Goal: Task Accomplishment & Management: Manage account settings

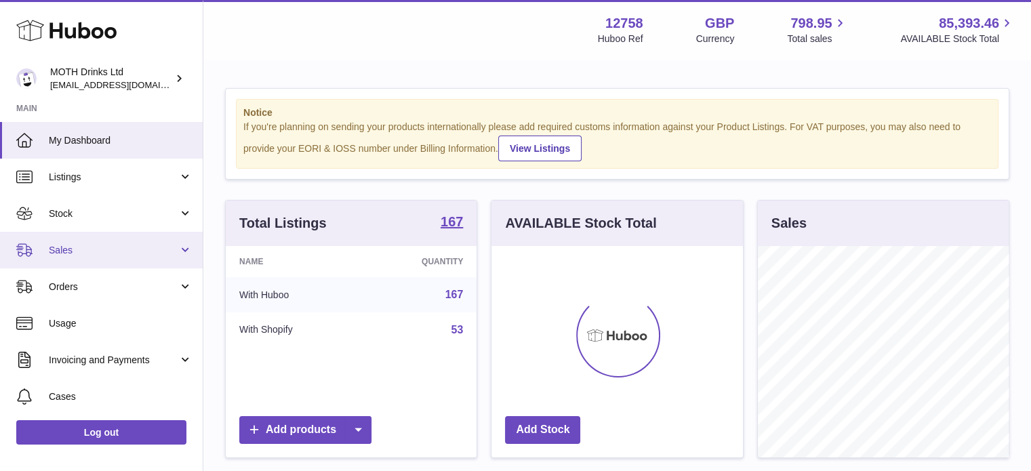
scroll to position [211, 251]
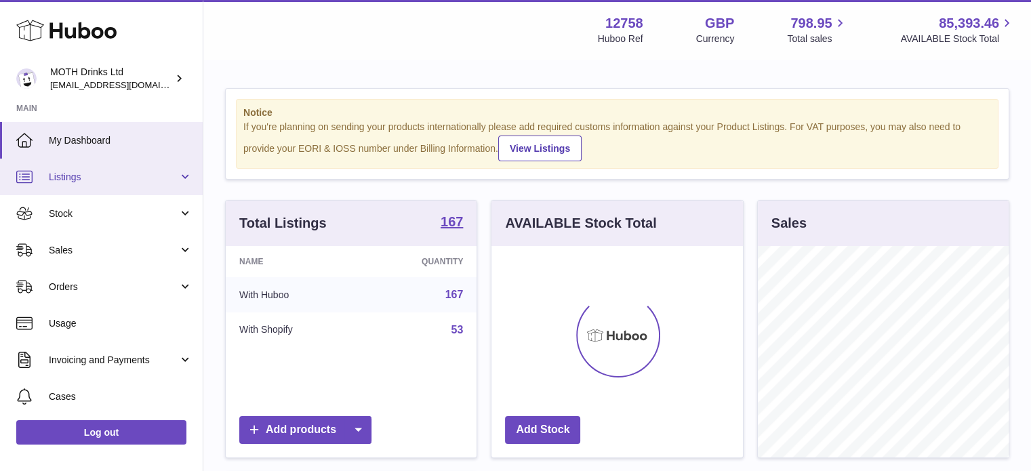
click at [127, 176] on span "Listings" at bounding box center [113, 177] width 129 height 13
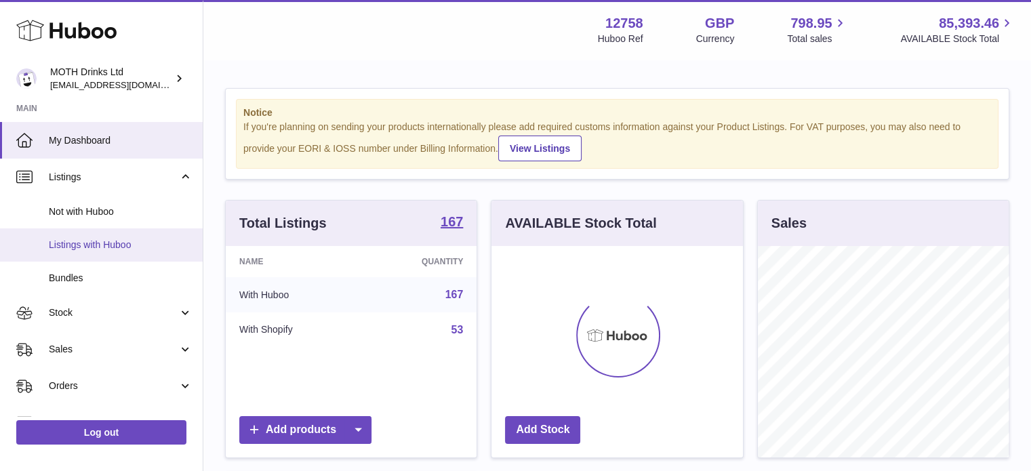
click at [105, 241] on span "Listings with Huboo" at bounding box center [121, 245] width 144 height 13
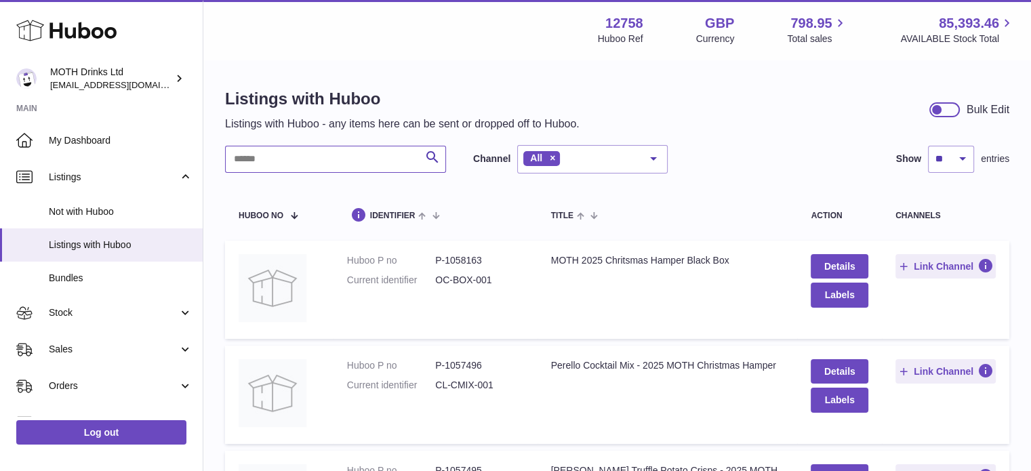
click at [317, 165] on input "text" at bounding box center [335, 159] width 221 height 27
type input "******"
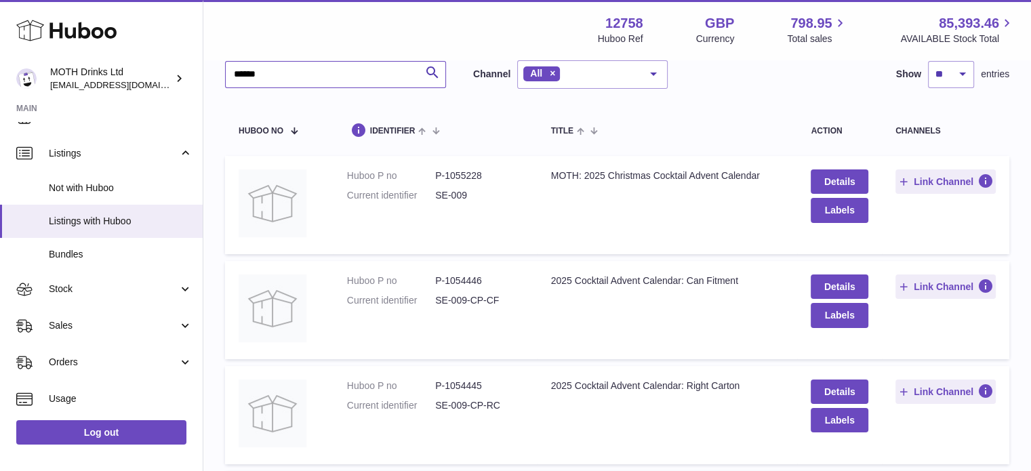
scroll to position [85, 0]
drag, startPoint x: 432, startPoint y: 174, endPoint x: 505, endPoint y: 167, distance: 73.5
click at [505, 167] on td "Huboo P no P-1055228 Current identifier SE-009" at bounding box center [435, 204] width 204 height 98
copy dl "P-1055228"
click at [517, 205] on dl "Huboo P no P-1055228 Current identifier SE-009" at bounding box center [435, 188] width 177 height 39
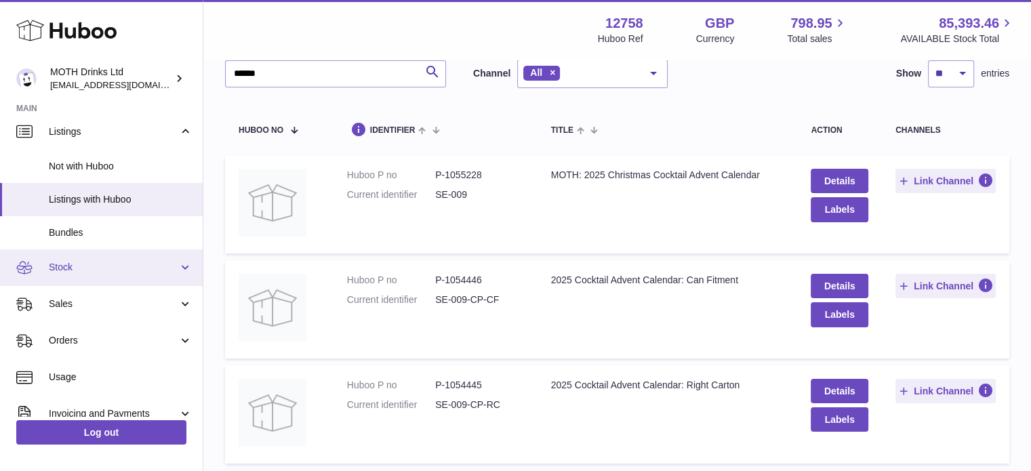
scroll to position [54, 0]
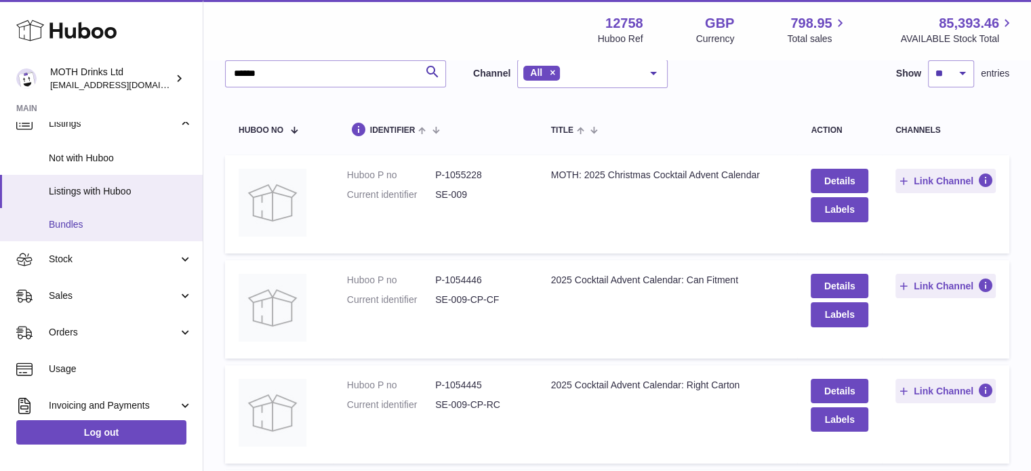
click at [92, 232] on link "Bundles" at bounding box center [101, 224] width 203 height 33
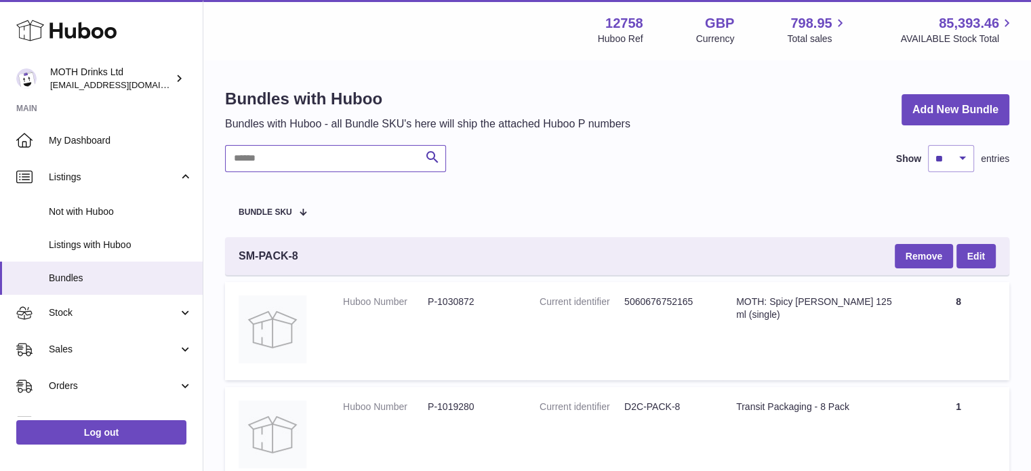
click at [267, 160] on input "text" at bounding box center [335, 158] width 221 height 27
type input "******"
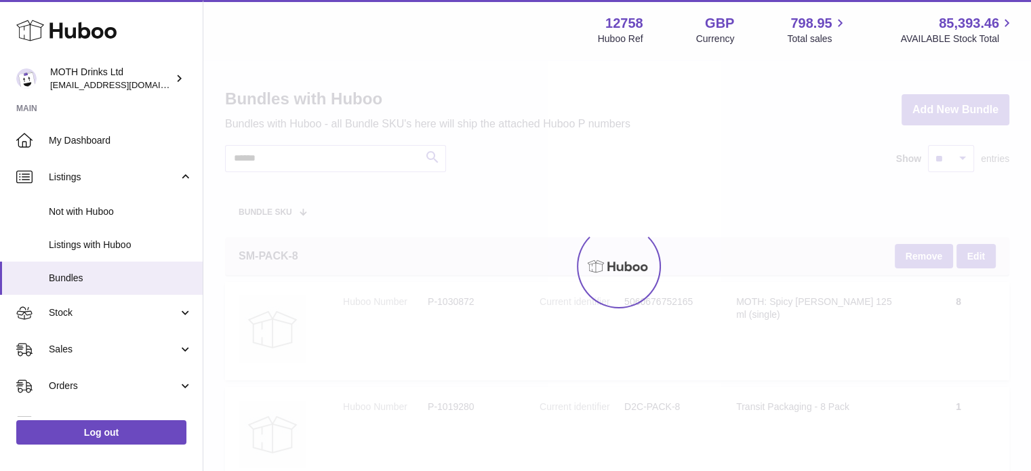
click at [558, 173] on div at bounding box center [617, 266] width 828 height 410
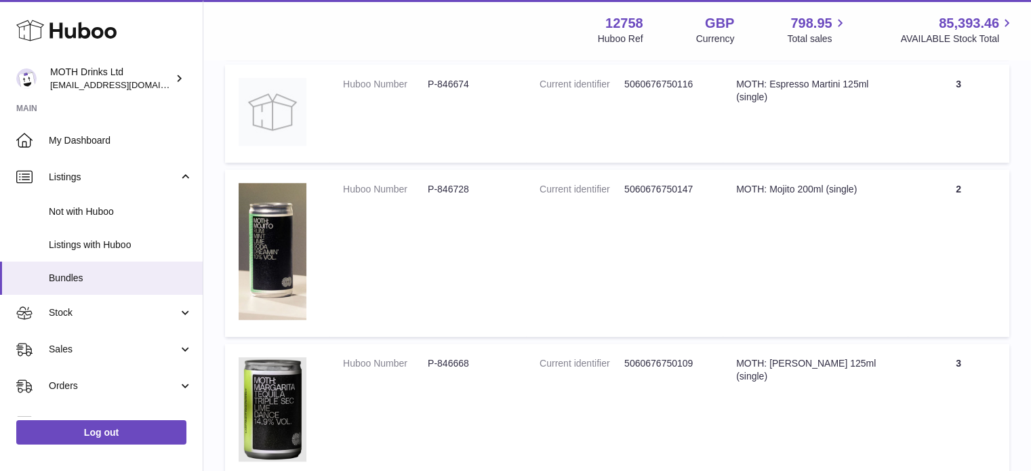
scroll to position [600, 0]
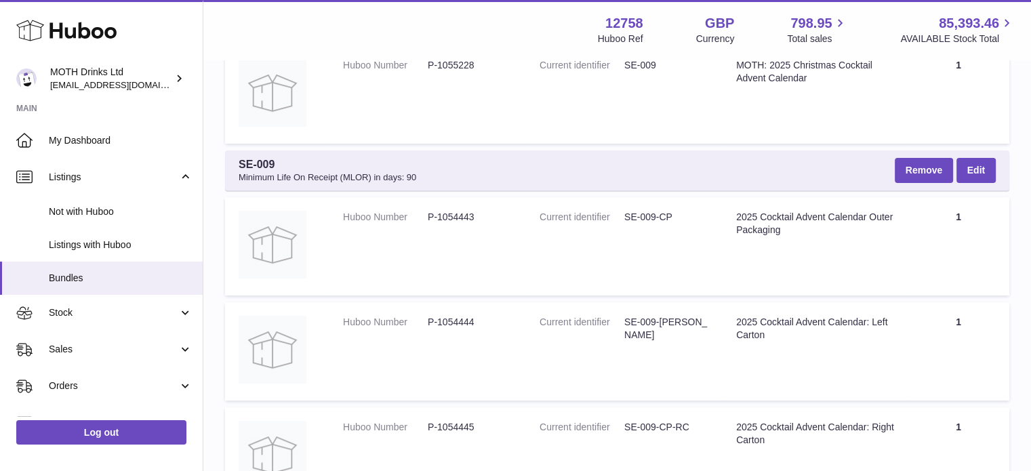
scroll to position [239, 0]
click at [977, 161] on link "Edit" at bounding box center [975, 170] width 39 height 24
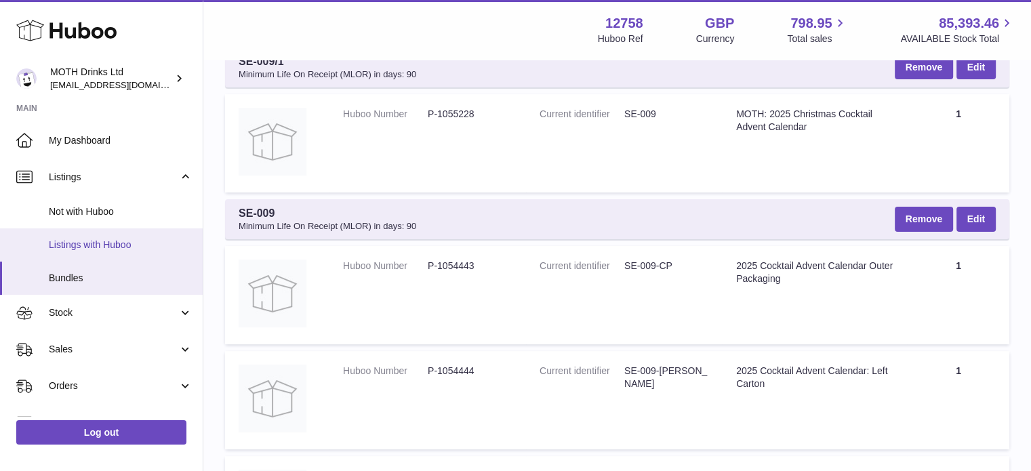
scroll to position [64, 0]
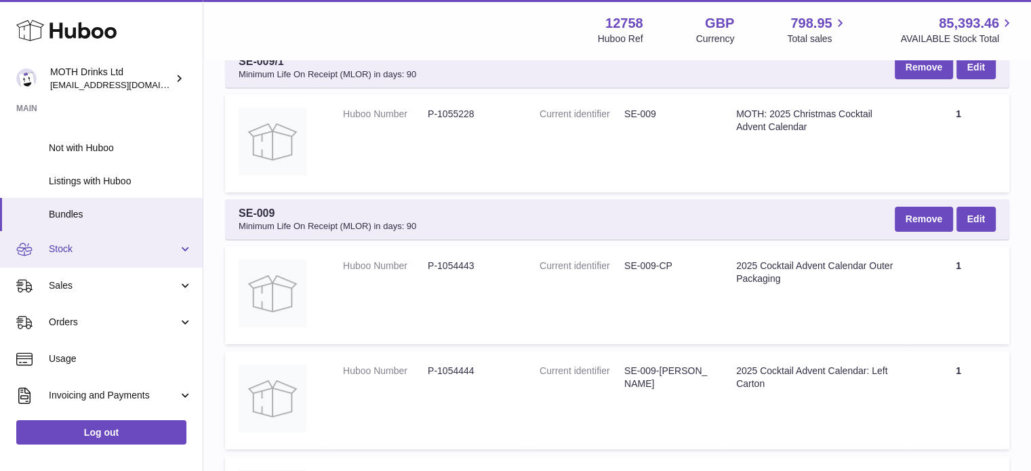
click at [106, 258] on link "Stock" at bounding box center [101, 249] width 203 height 37
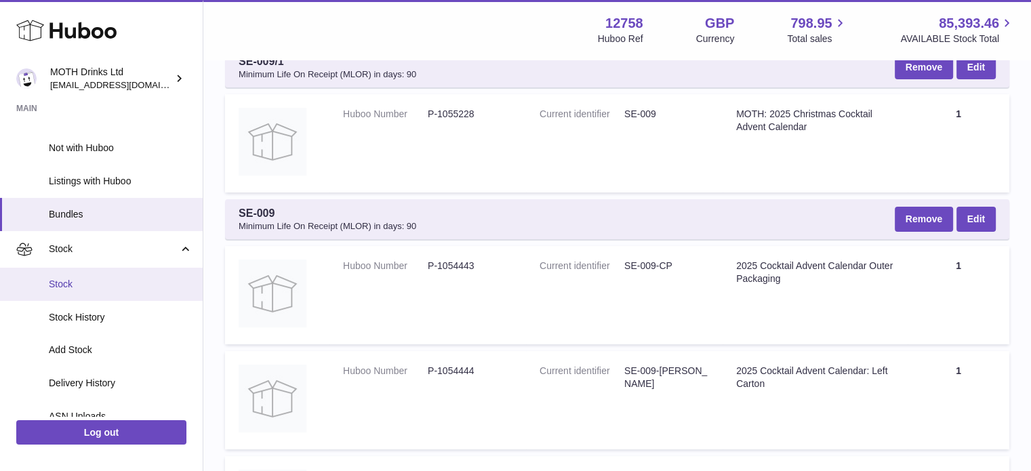
click at [101, 287] on span "Stock" at bounding box center [121, 284] width 144 height 13
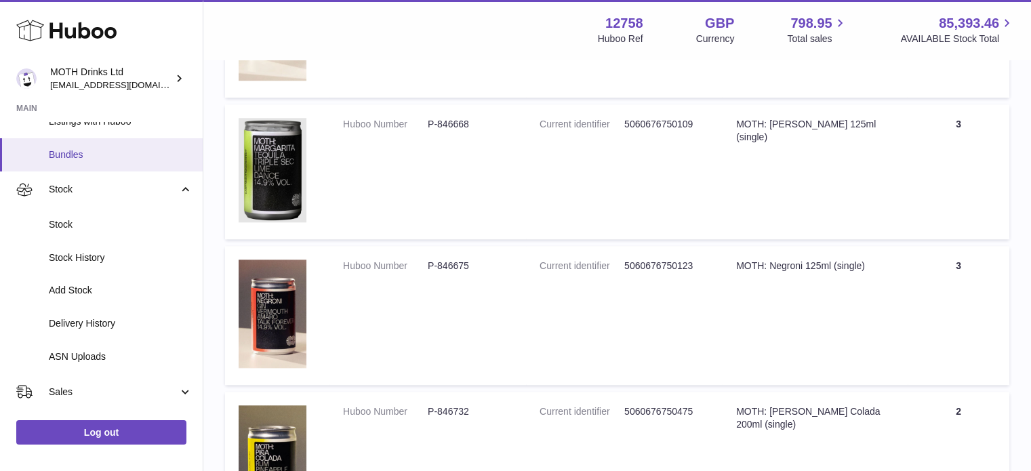
scroll to position [0, 0]
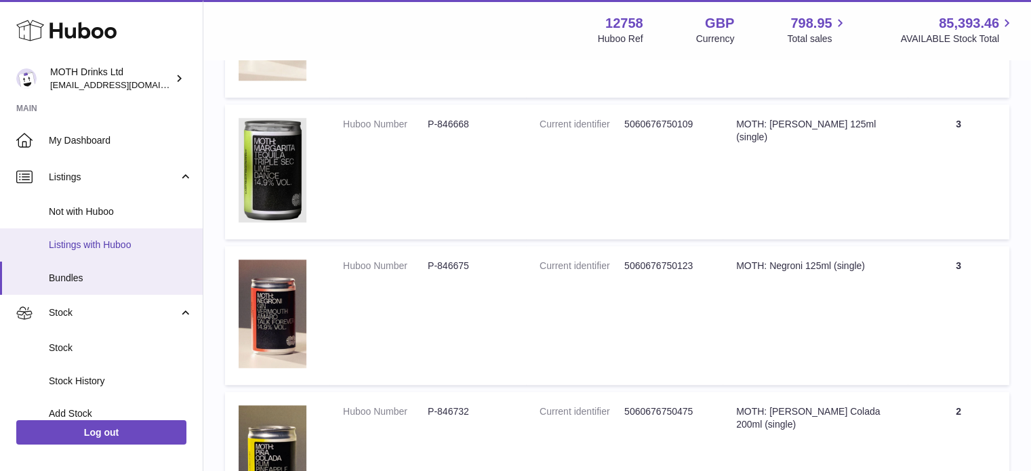
click at [107, 241] on span "Listings with Huboo" at bounding box center [121, 245] width 144 height 13
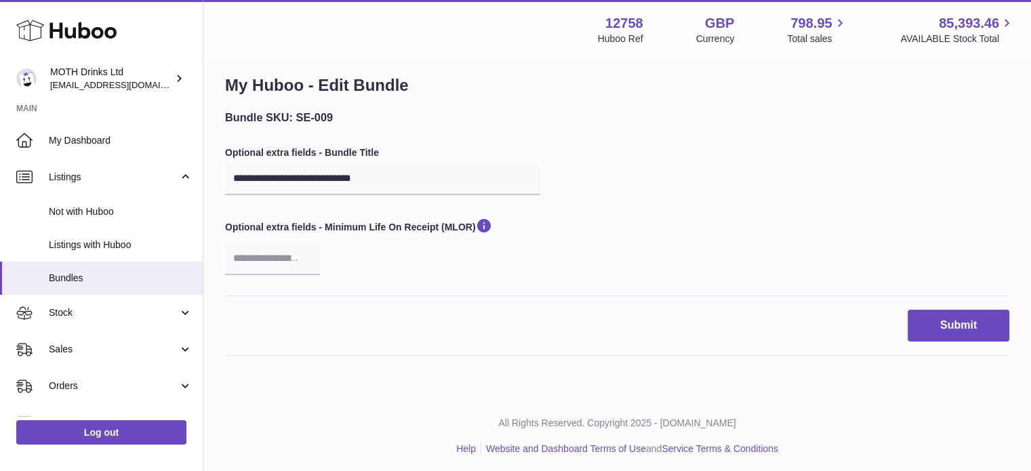
scroll to position [18, 0]
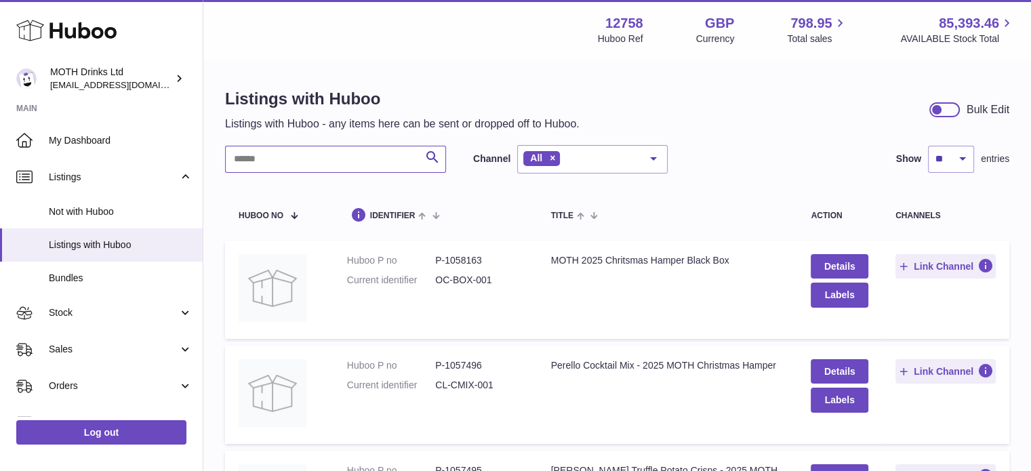
click at [322, 164] on input "text" at bounding box center [335, 159] width 221 height 27
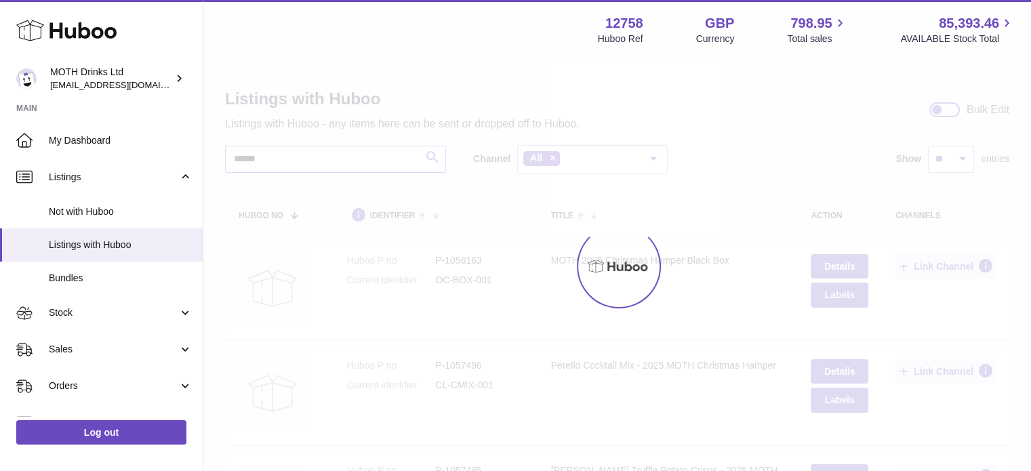
type input "******"
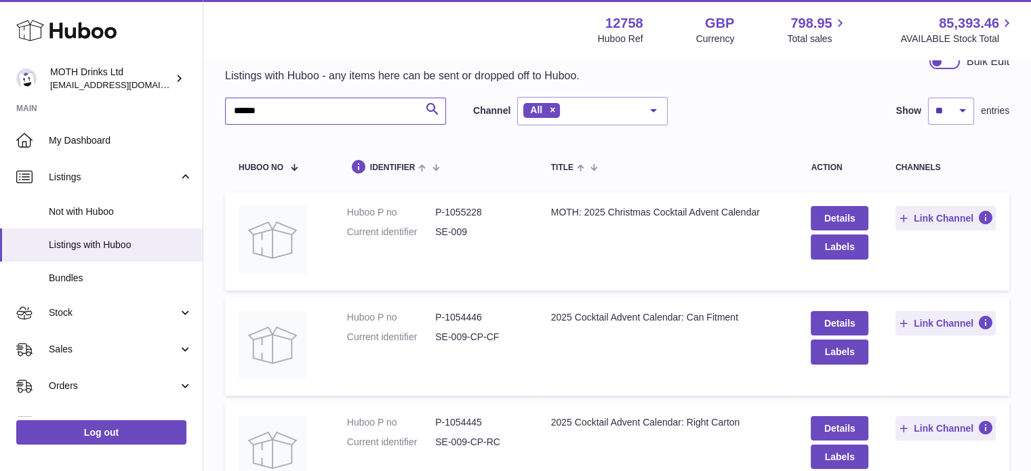
scroll to position [49, 0]
click at [852, 215] on link "Details" at bounding box center [839, 217] width 57 height 24
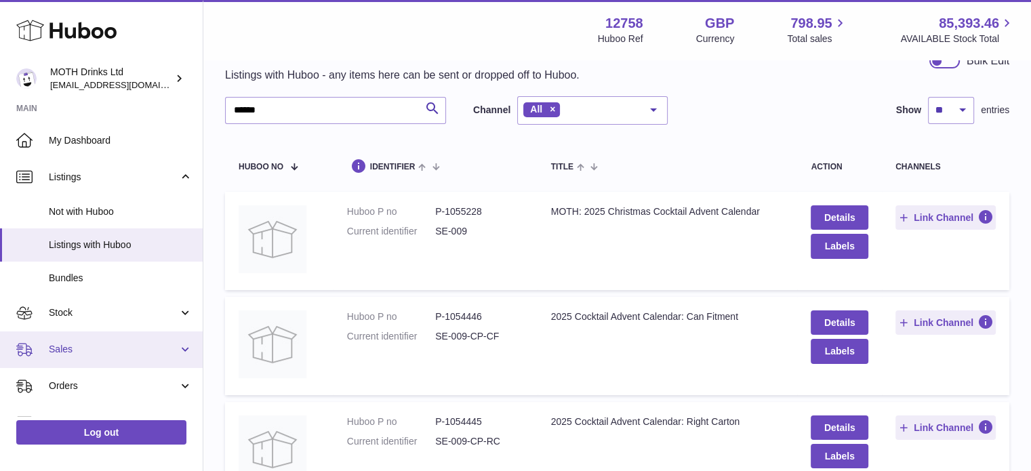
click at [87, 341] on link "Sales" at bounding box center [101, 349] width 203 height 37
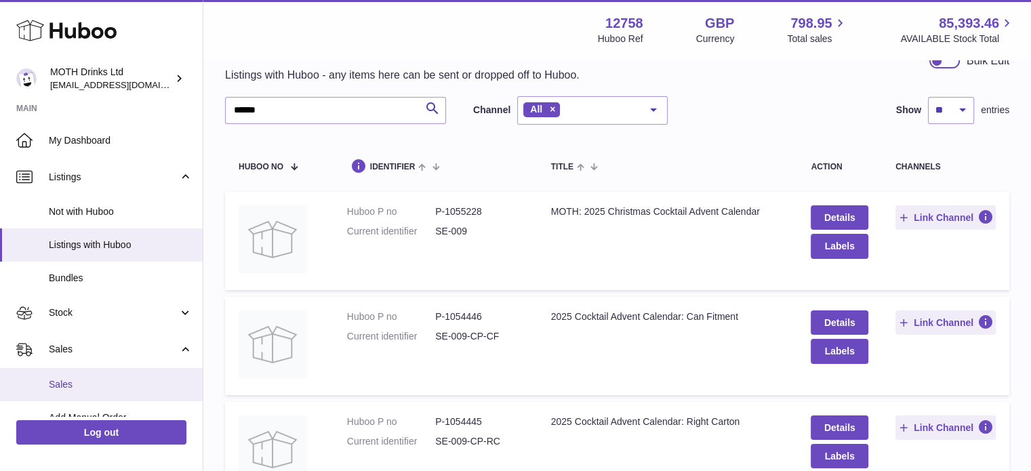
click at [99, 378] on span "Sales" at bounding box center [121, 384] width 144 height 13
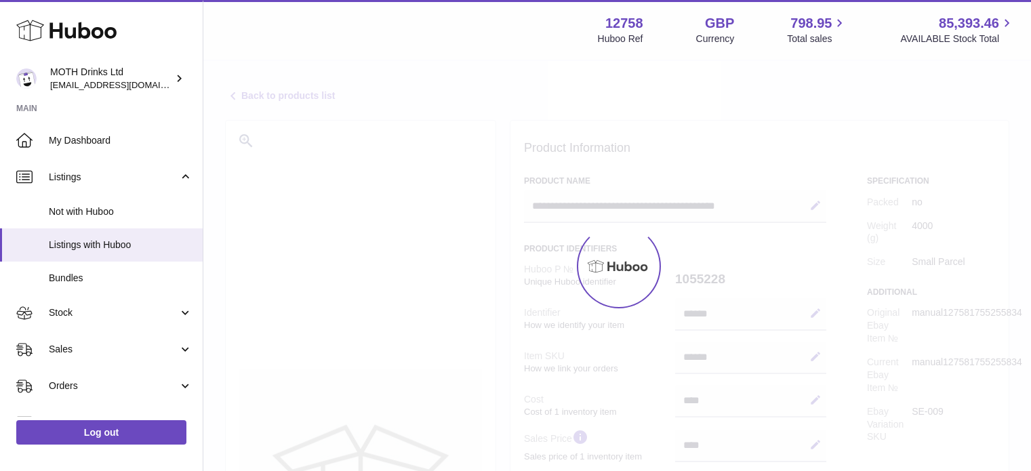
select select
select select "****"
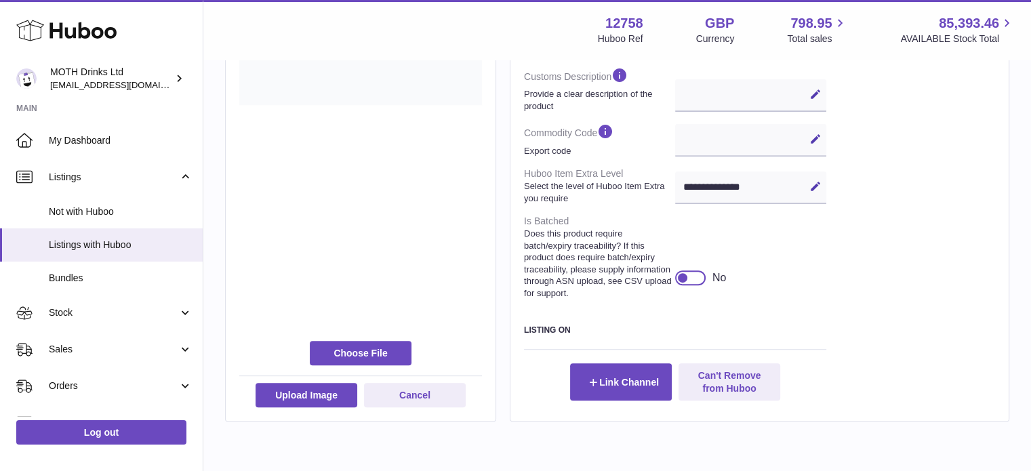
scroll to position [509, 0]
